Goal: Find specific page/section

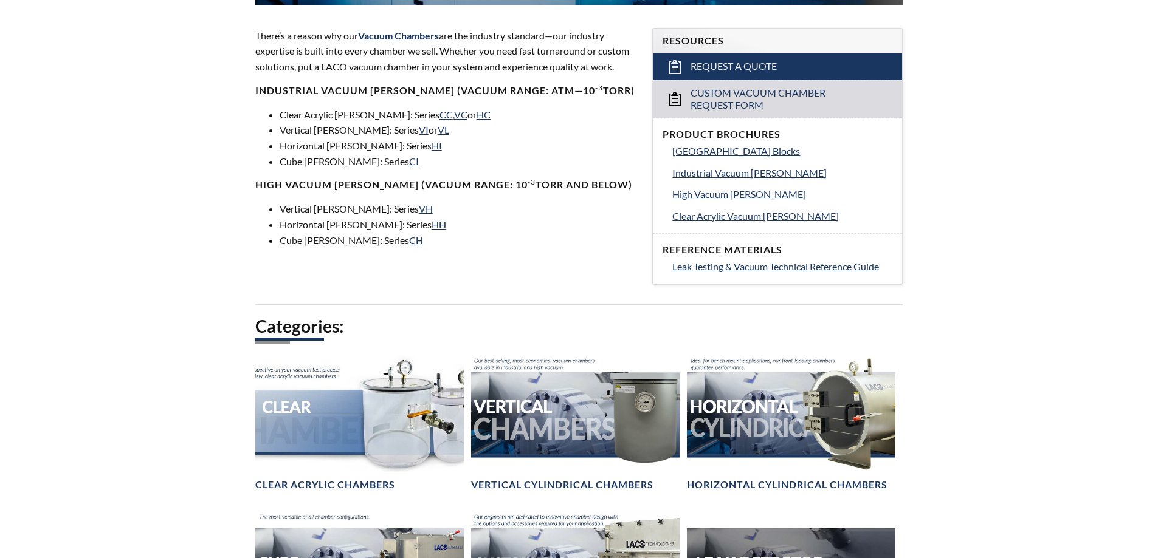
scroll to position [425, 0]
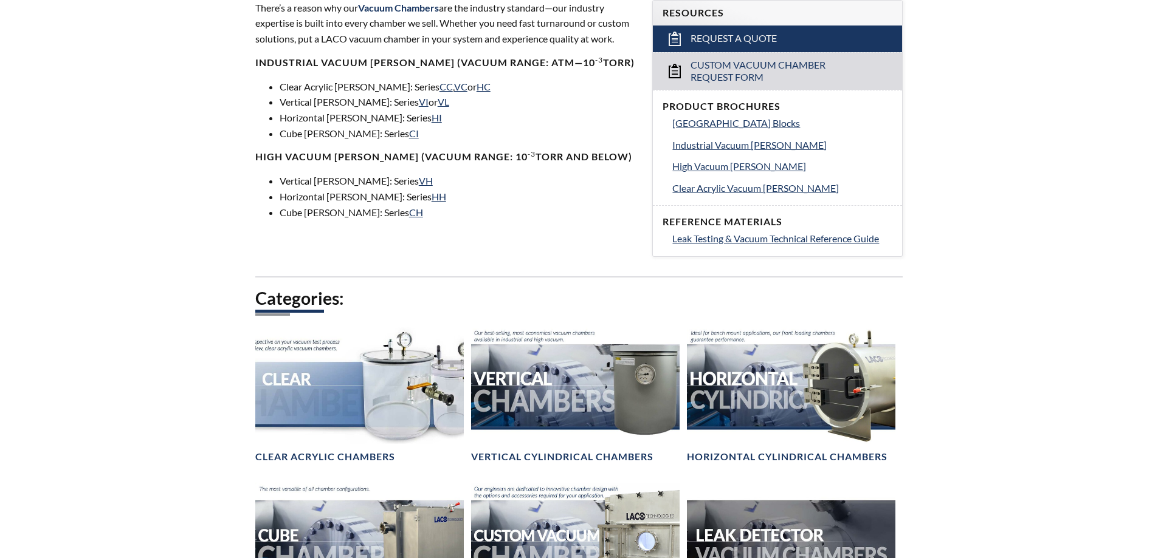
select select "Language Translate Widget"
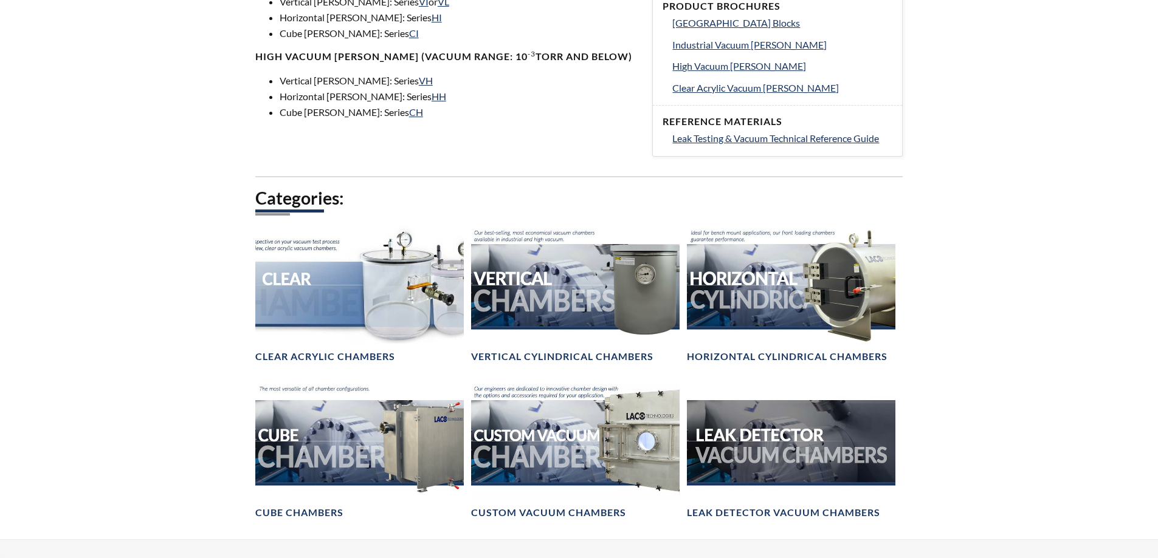
scroll to position [547, 0]
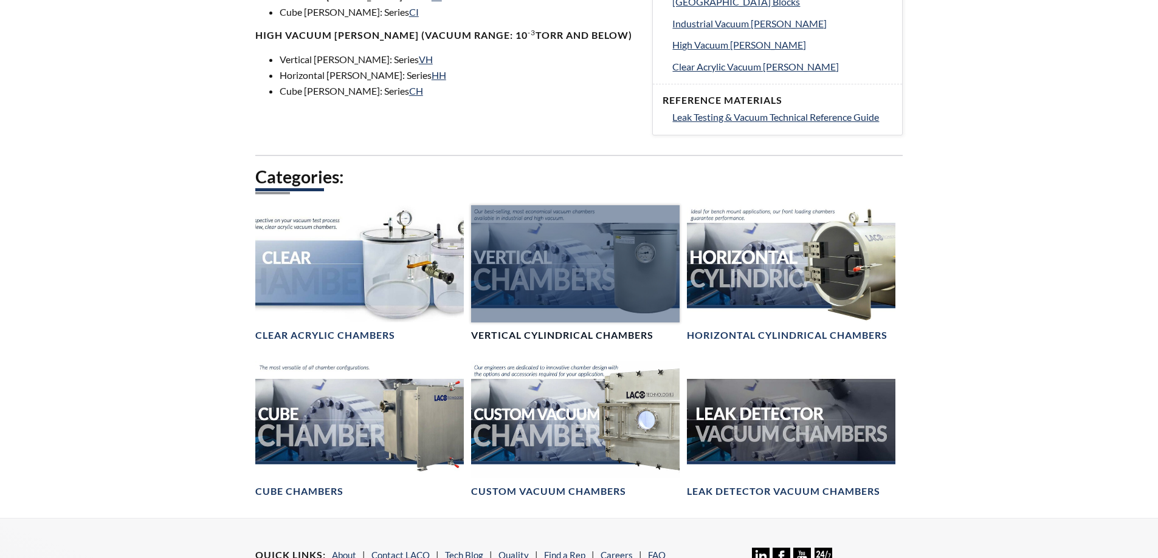
click at [549, 281] on div at bounding box center [575, 263] width 208 height 117
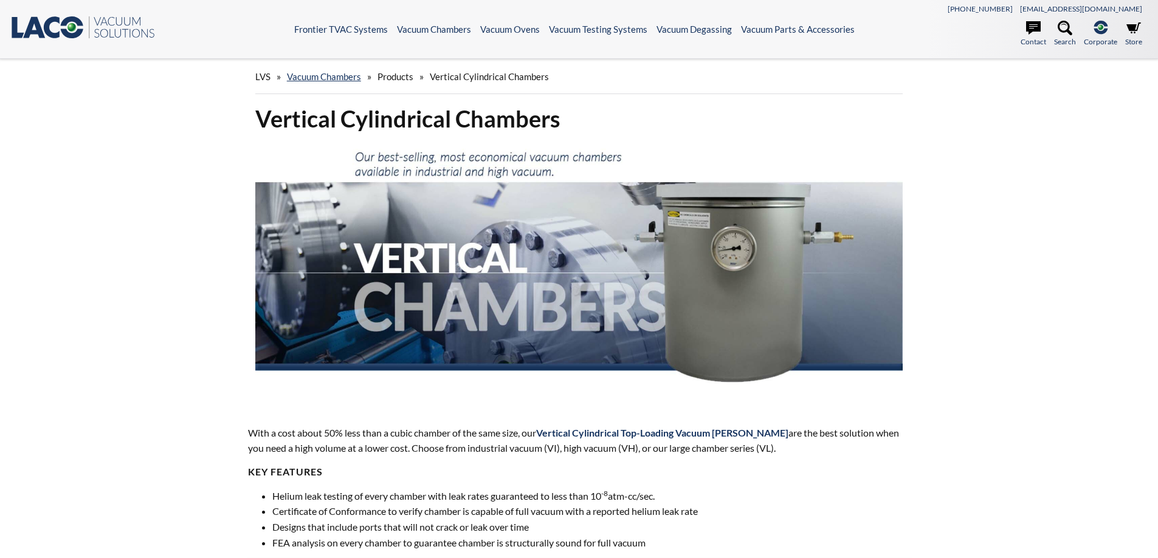
select select "Language Translate Widget"
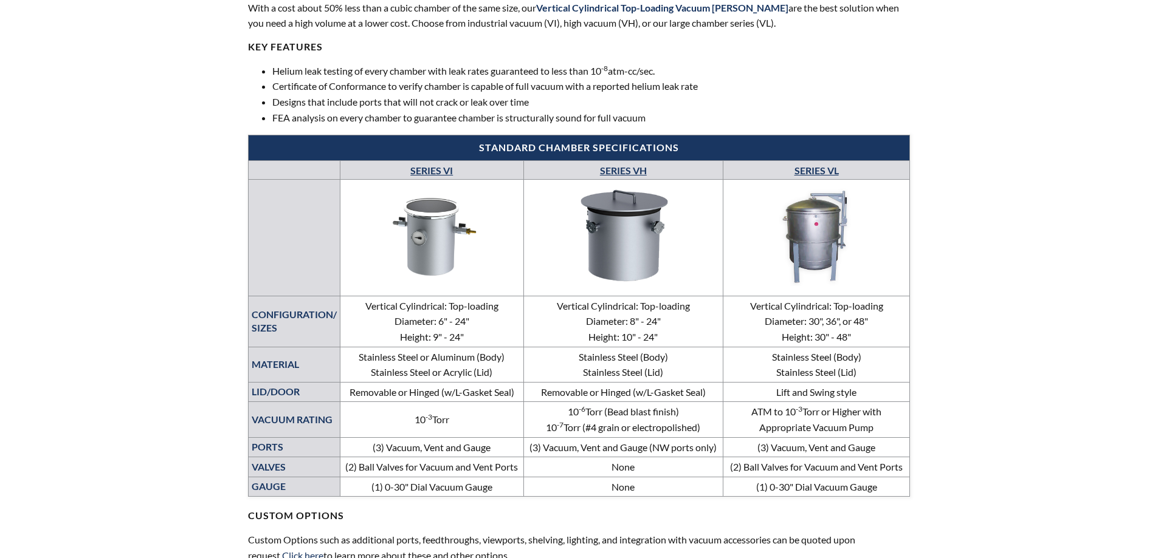
scroll to position [486, 0]
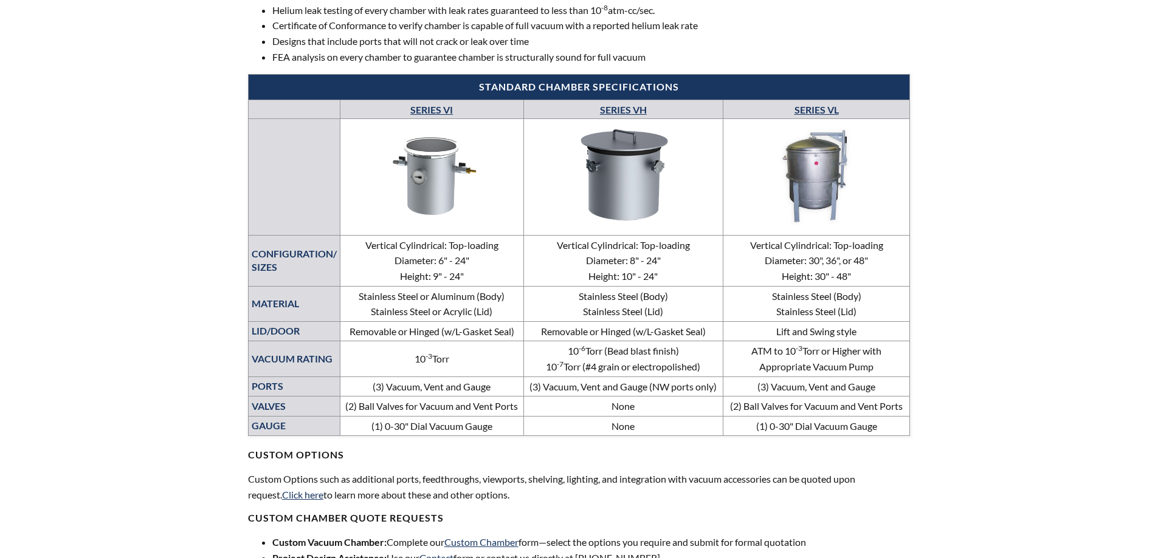
click at [428, 179] on img at bounding box center [431, 175] width 177 height 100
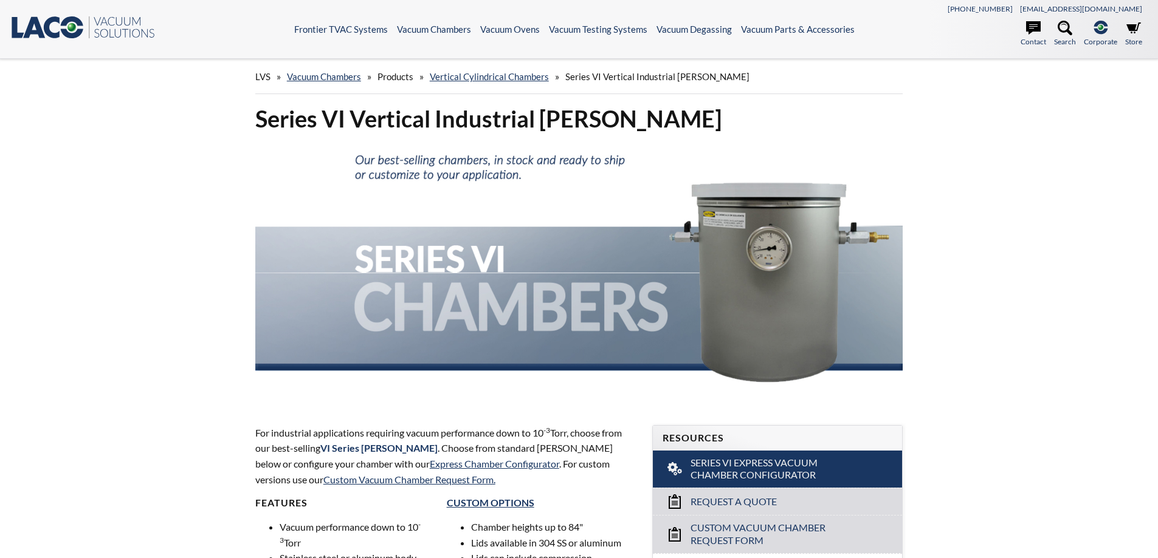
select select "Language Translate Widget"
click at [1068, 35] on icon at bounding box center [1064, 28] width 15 height 15
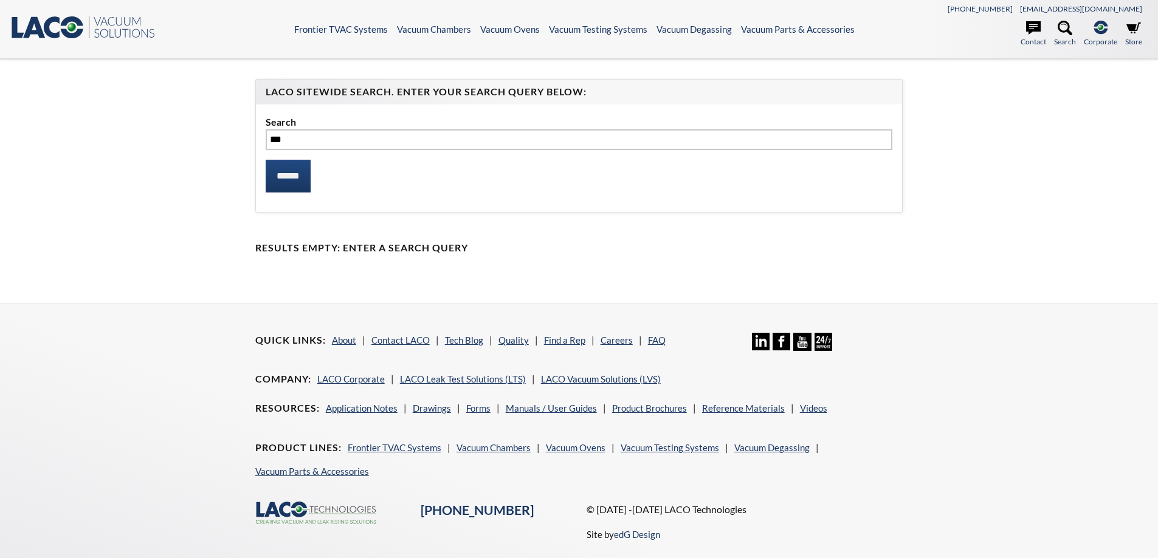
type input "****"
select select "Language Translate Widget"
type input "******"
click at [266, 160] on input "******" at bounding box center [288, 176] width 45 height 33
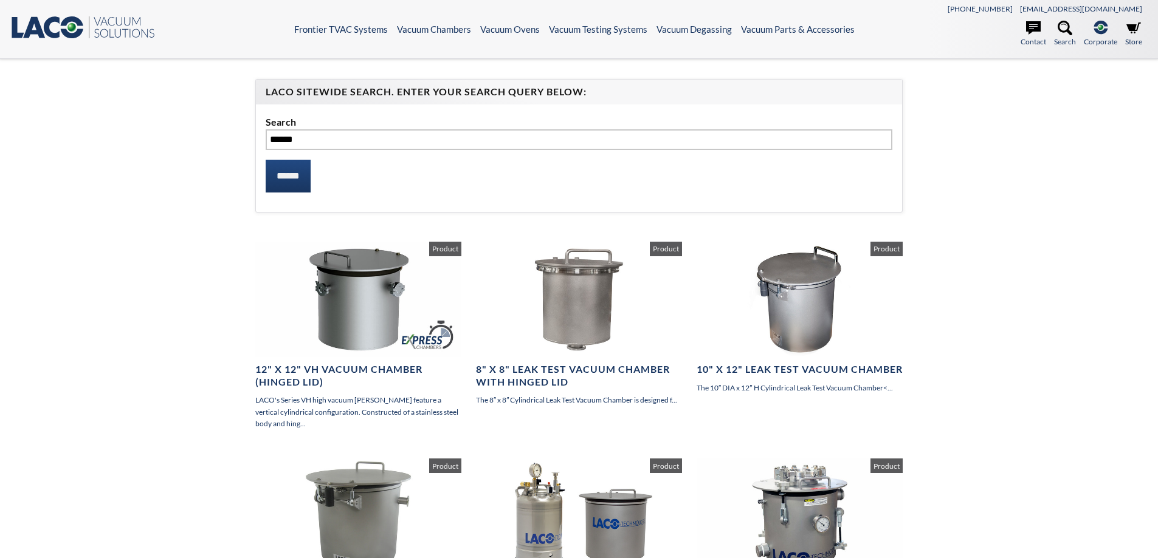
select select "Language Translate Widget"
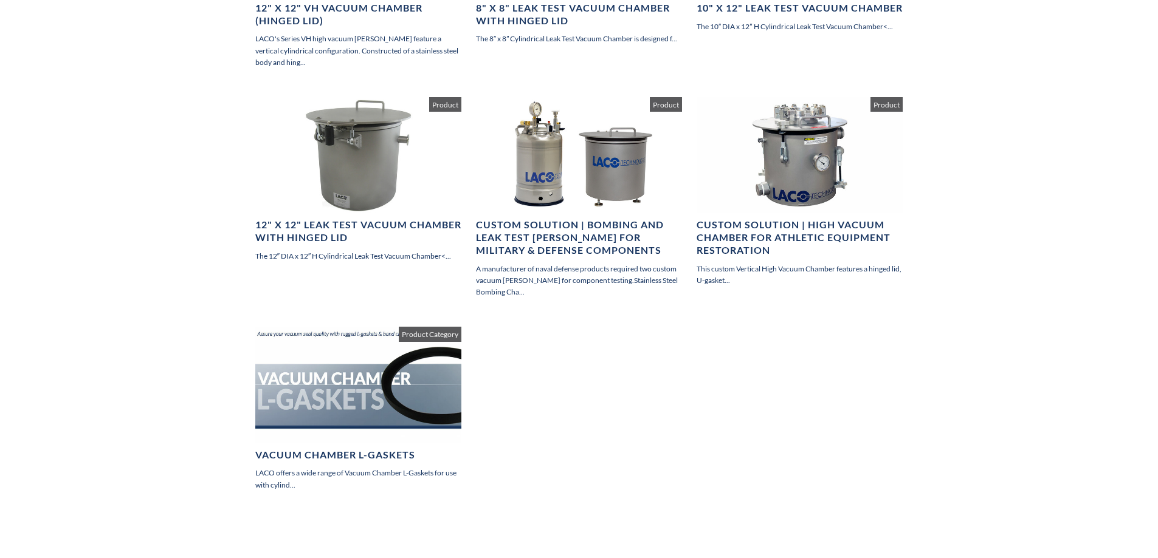
scroll to position [365, 0]
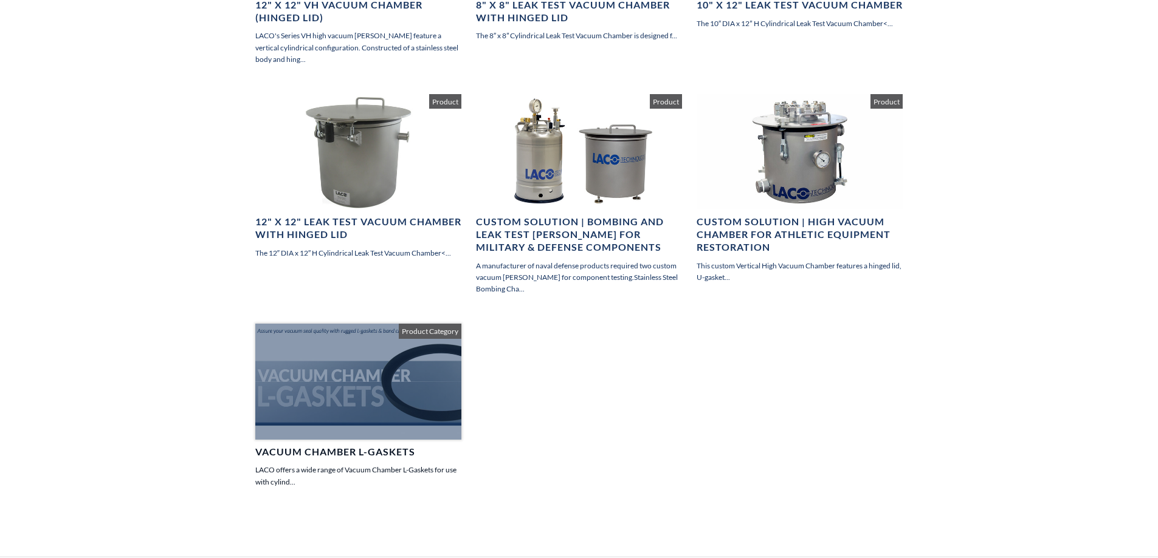
click at [372, 455] on h4 "Vacuum Chamber L-Gaskets" at bounding box center [358, 452] width 206 height 13
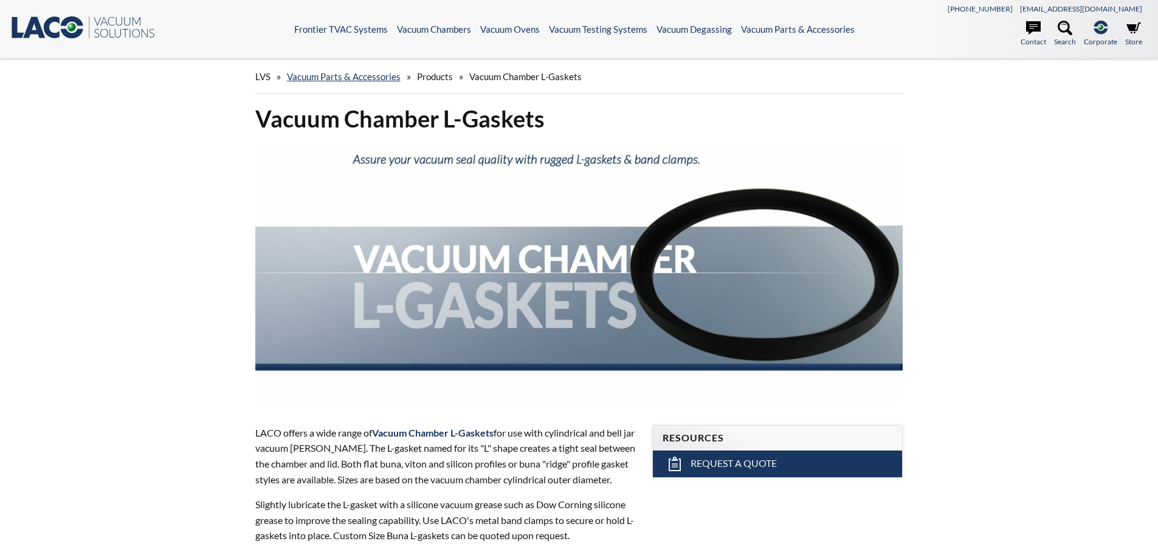
select select "Language Translate Widget"
